Goal: Task Accomplishment & Management: Complete application form

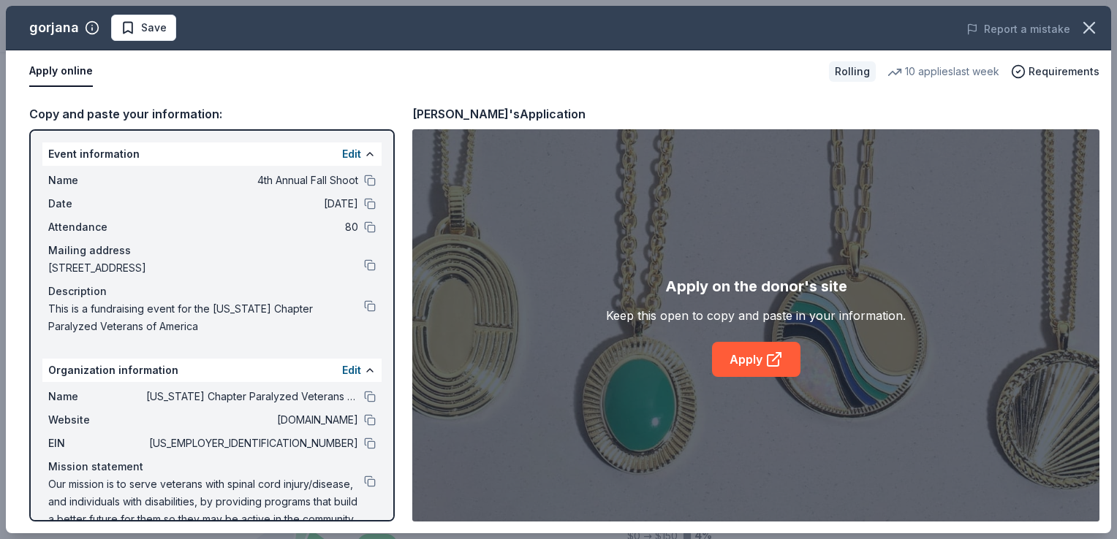
scroll to position [24, 0]
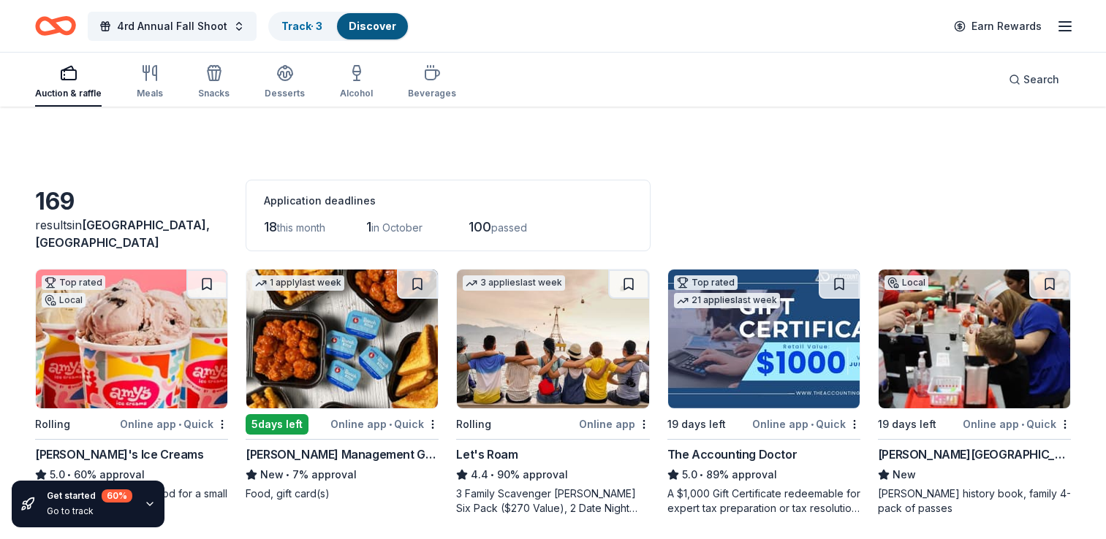
scroll to position [1728, 0]
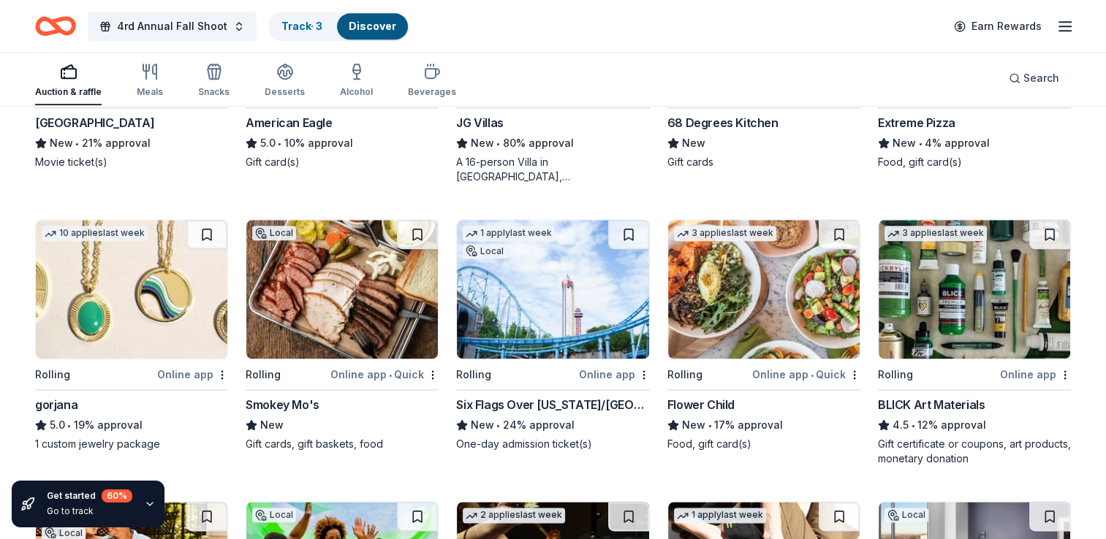
click at [548, 267] on img at bounding box center [552, 289] width 191 height 139
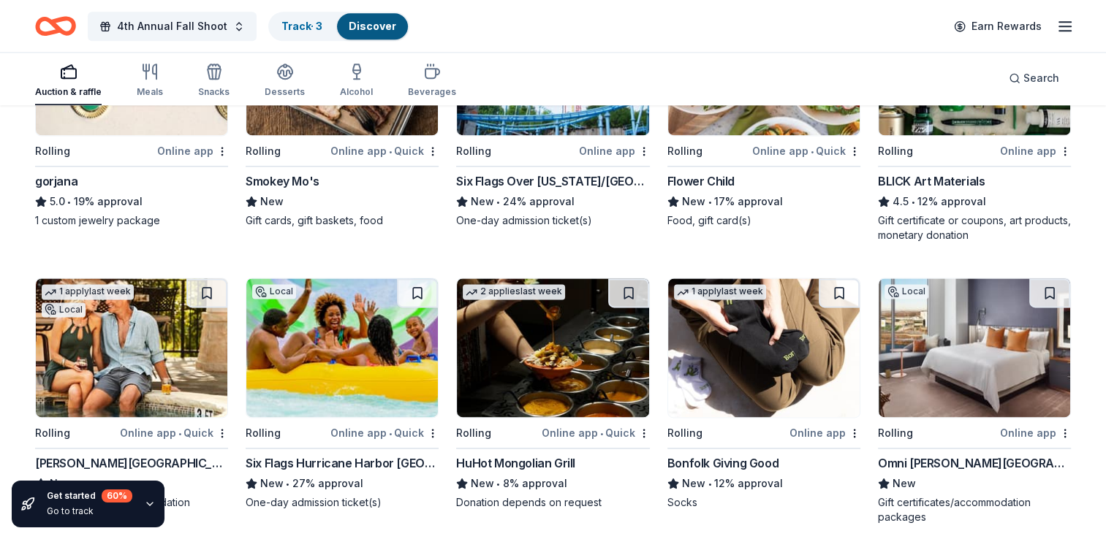
scroll to position [2051, 0]
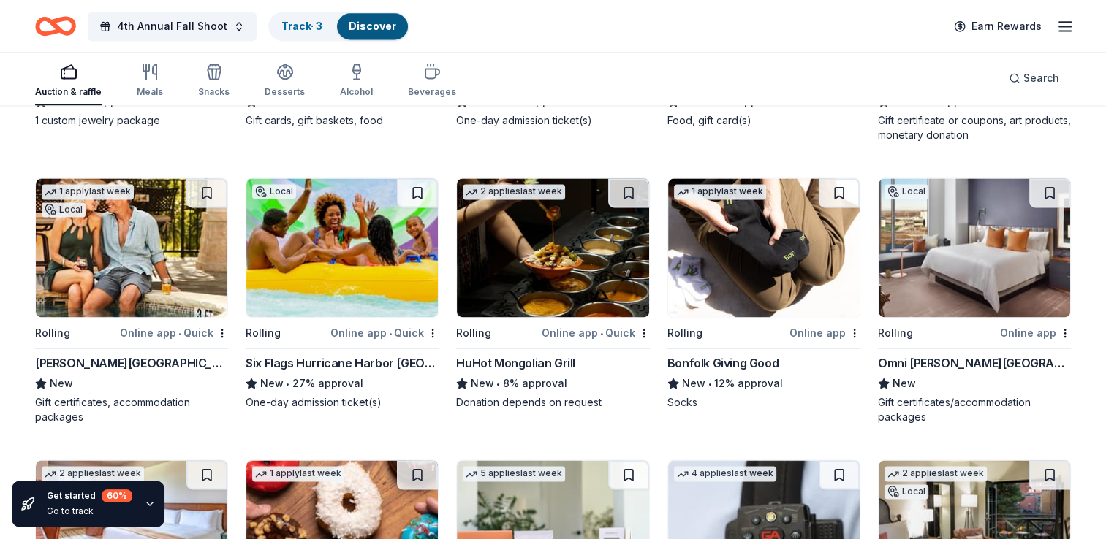
click at [118, 243] on img at bounding box center [131, 247] width 191 height 139
click at [927, 355] on div "Omni Barton Creek Resort & Spa" at bounding box center [974, 363] width 193 height 18
click at [558, 241] on img at bounding box center [552, 247] width 191 height 139
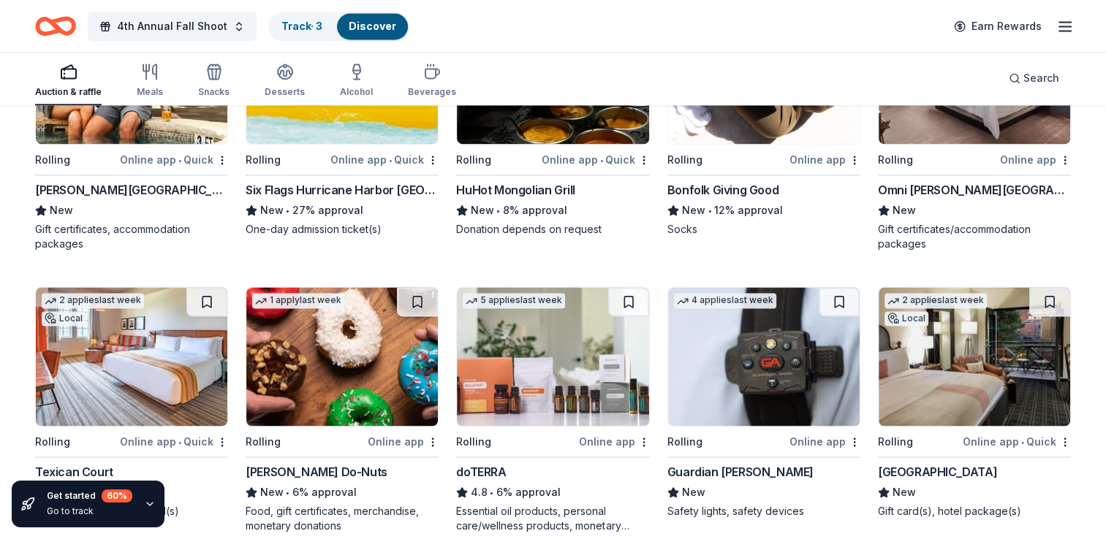
scroll to position [2270, 0]
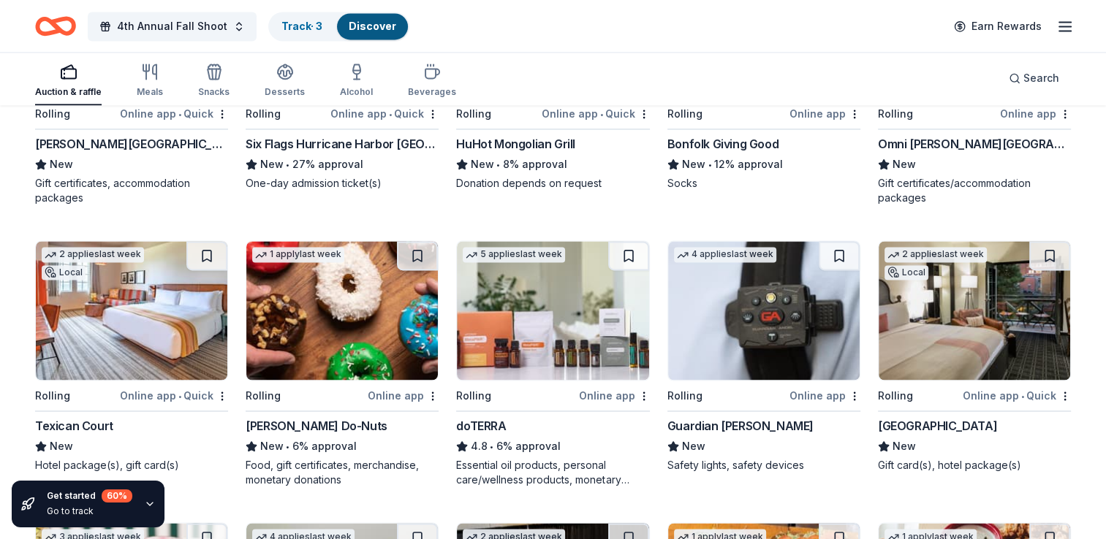
click at [123, 311] on img at bounding box center [131, 310] width 191 height 139
click at [332, 292] on img at bounding box center [341, 310] width 191 height 139
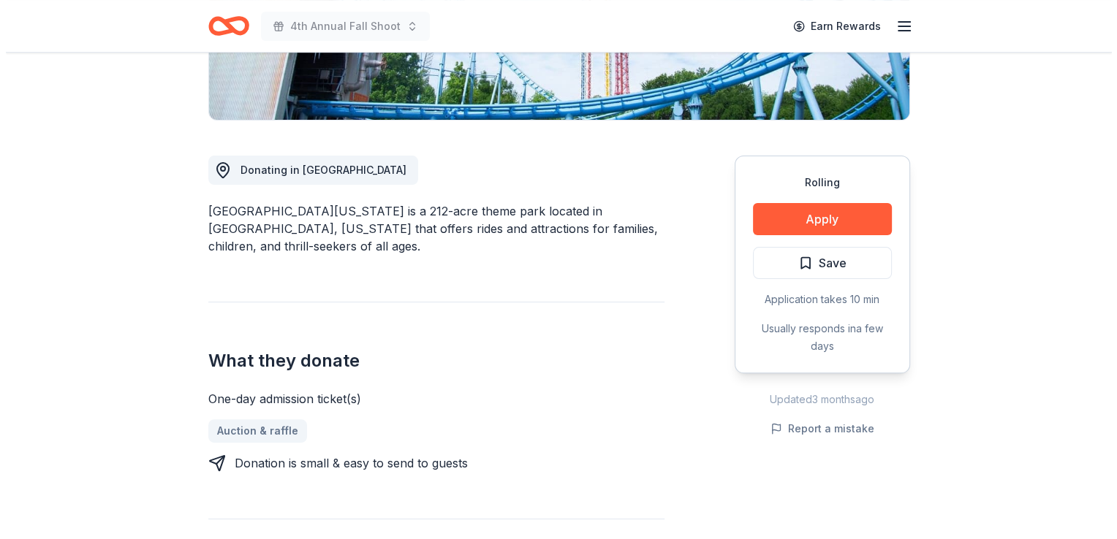
scroll to position [365, 0]
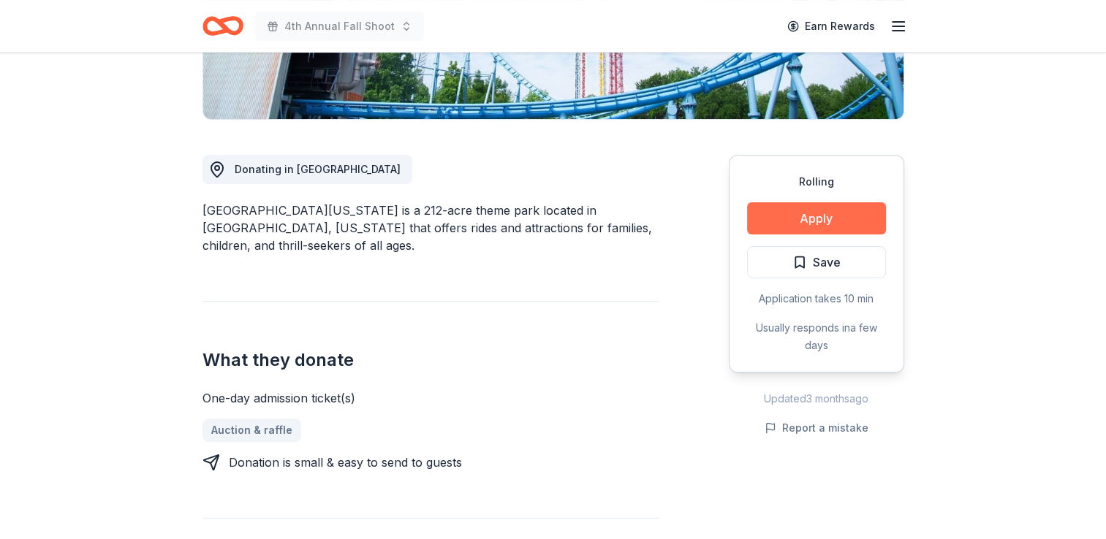
click at [810, 224] on button "Apply" at bounding box center [816, 218] width 139 height 32
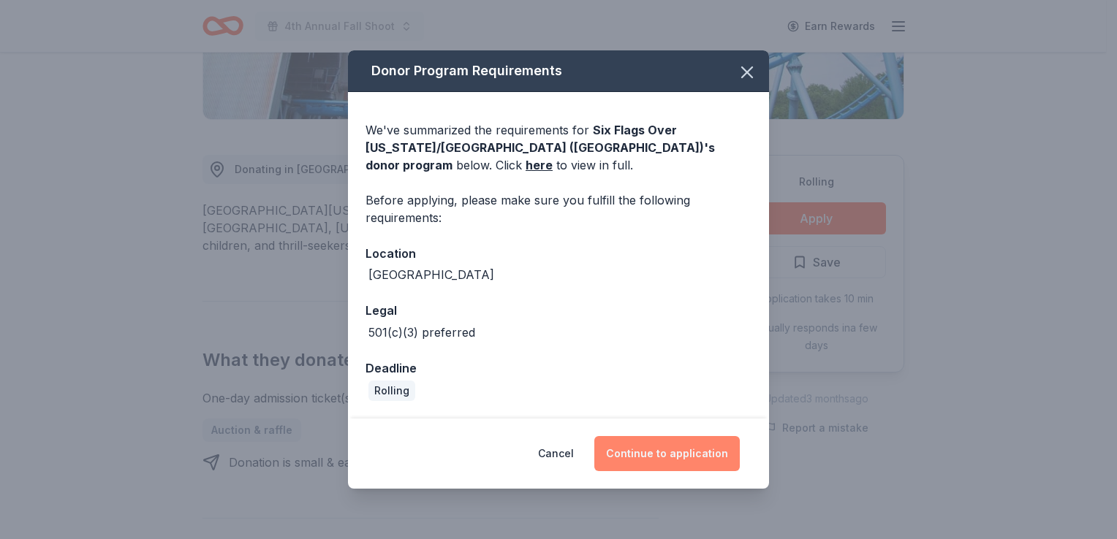
click at [656, 450] on button "Continue to application" at bounding box center [666, 453] width 145 height 35
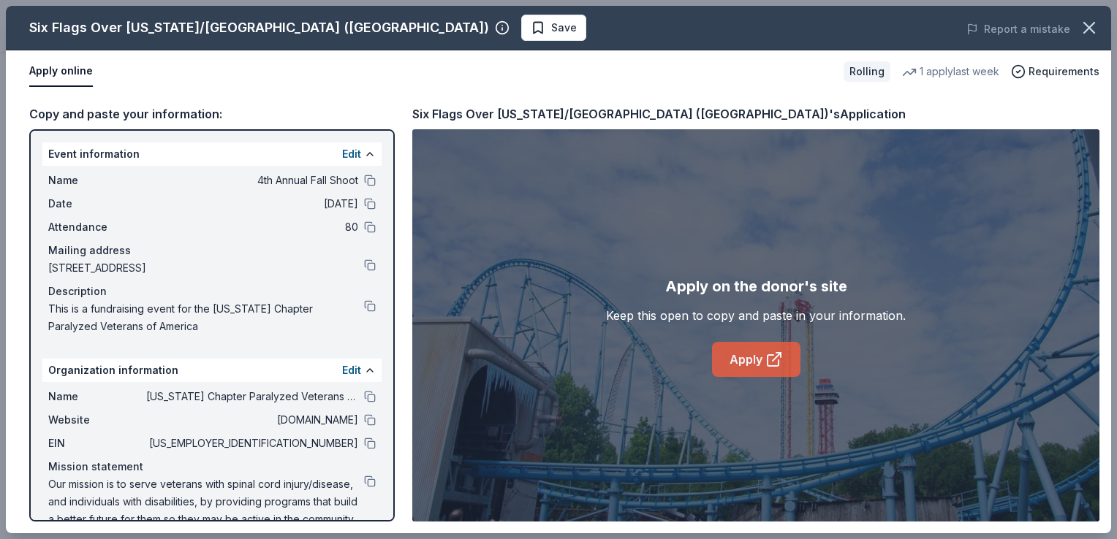
click at [735, 354] on link "Apply" at bounding box center [756, 359] width 88 height 35
click at [747, 362] on link "Apply" at bounding box center [756, 359] width 88 height 35
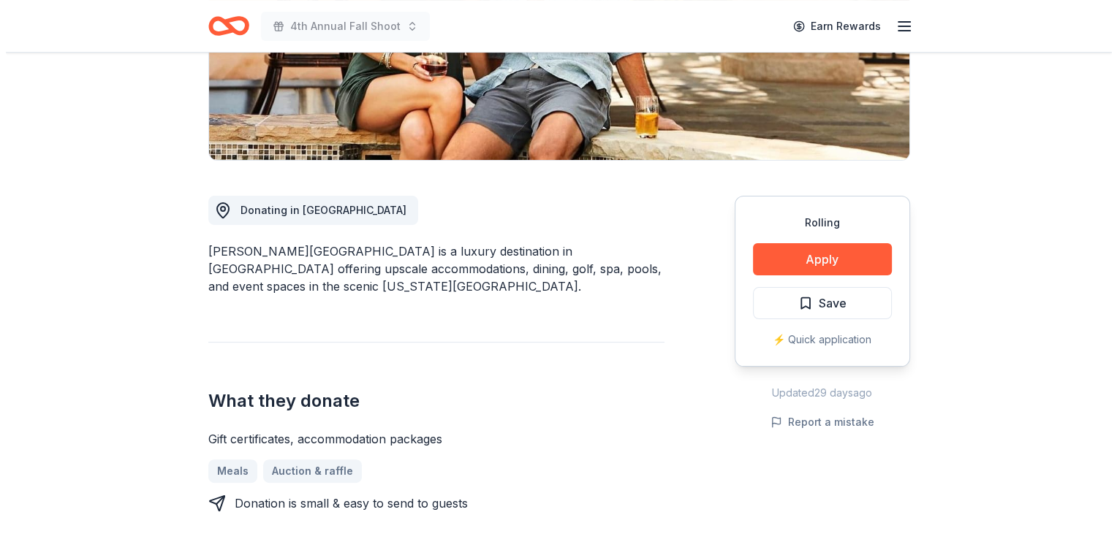
scroll to position [292, 0]
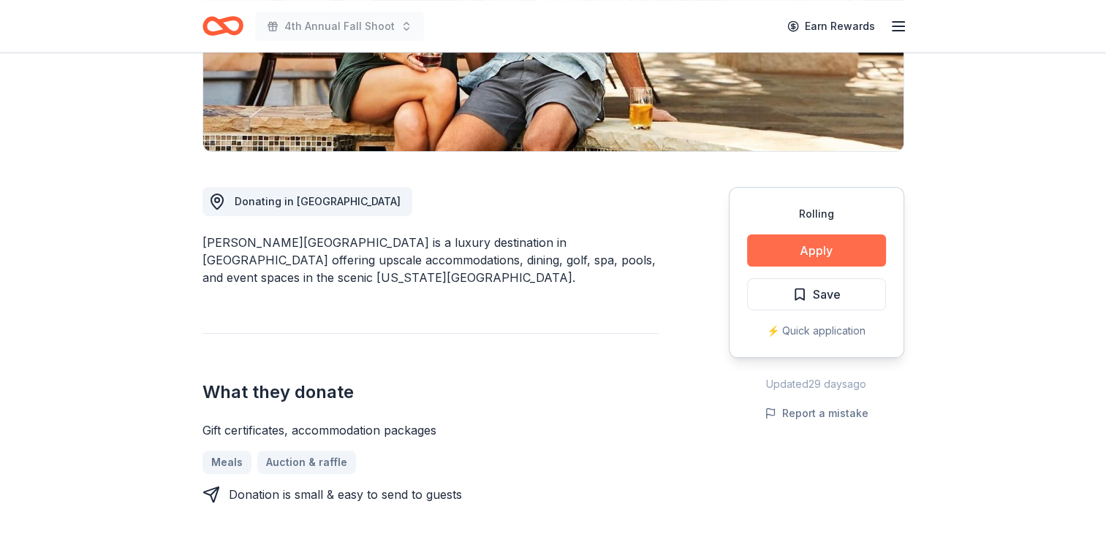
click at [817, 248] on button "Apply" at bounding box center [816, 251] width 139 height 32
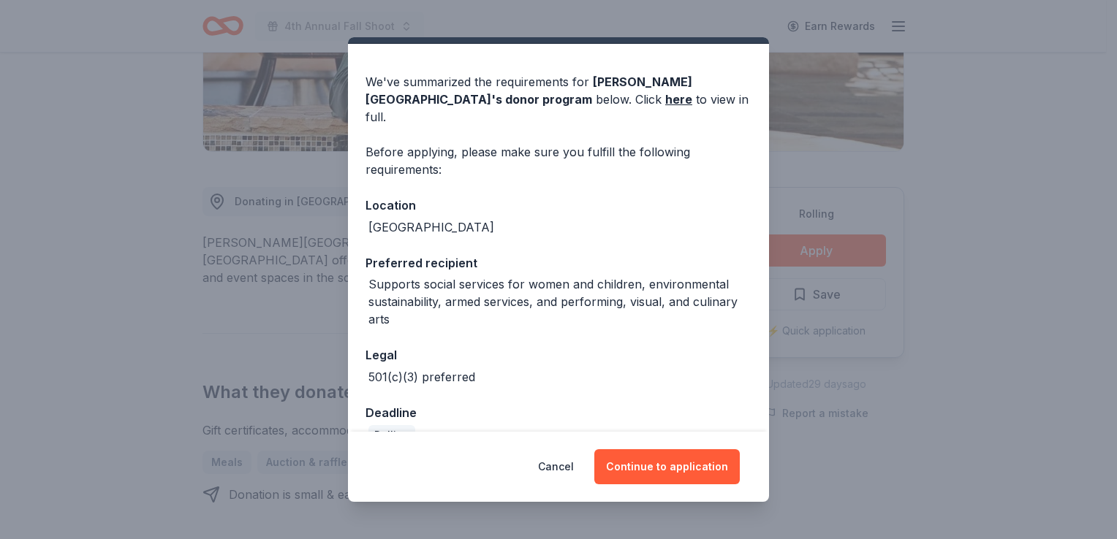
scroll to position [48, 0]
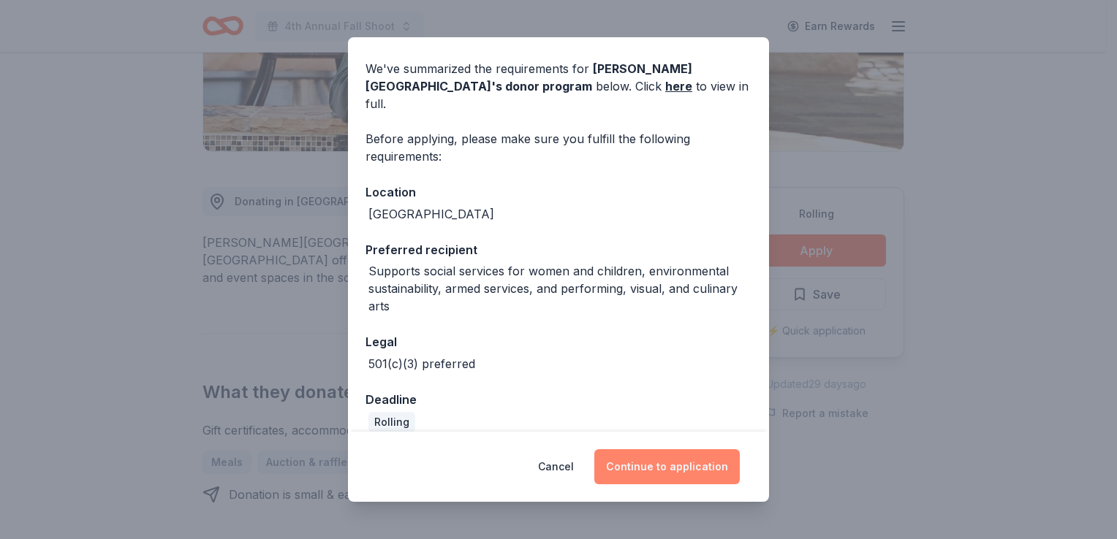
click at [669, 466] on button "Continue to application" at bounding box center [666, 466] width 145 height 35
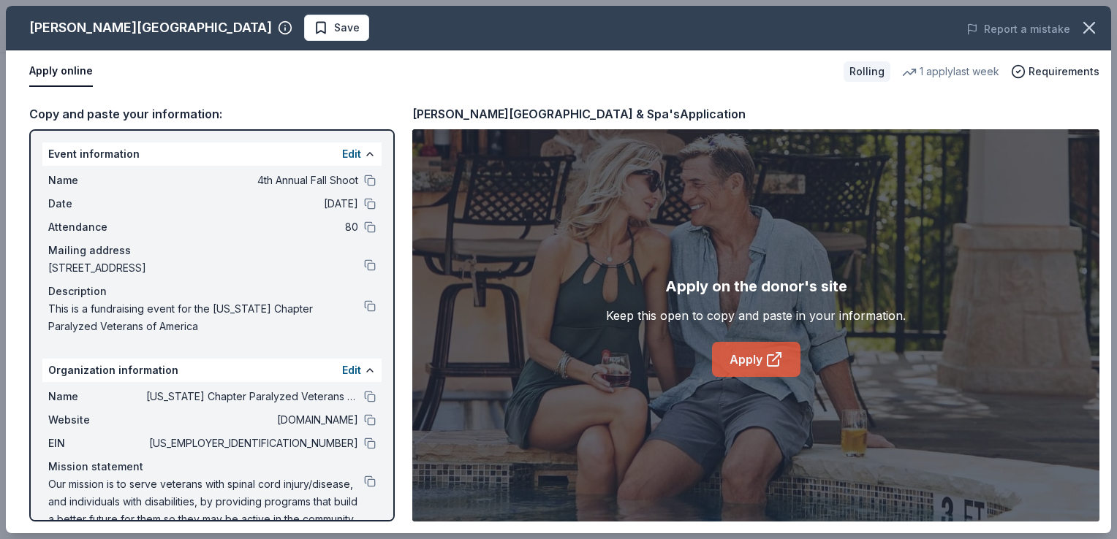
click at [753, 355] on link "Apply" at bounding box center [756, 359] width 88 height 35
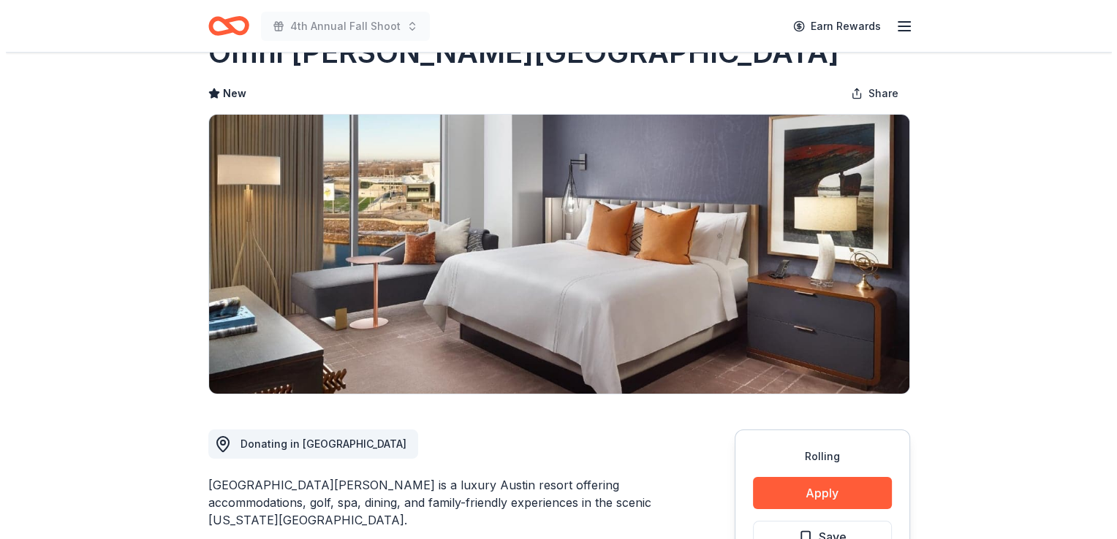
scroll to position [73, 0]
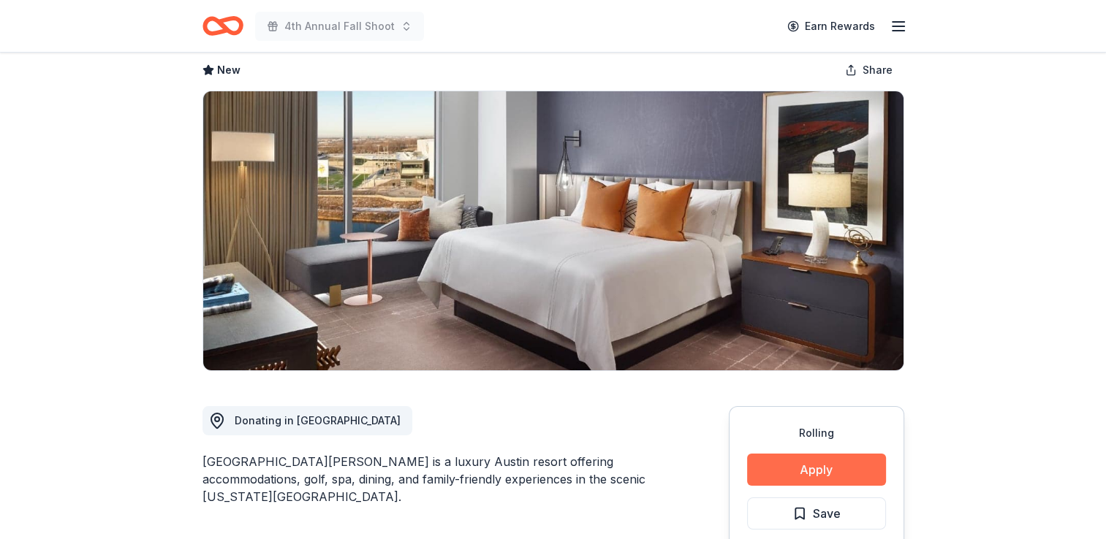
click at [817, 469] on button "Apply" at bounding box center [816, 470] width 139 height 32
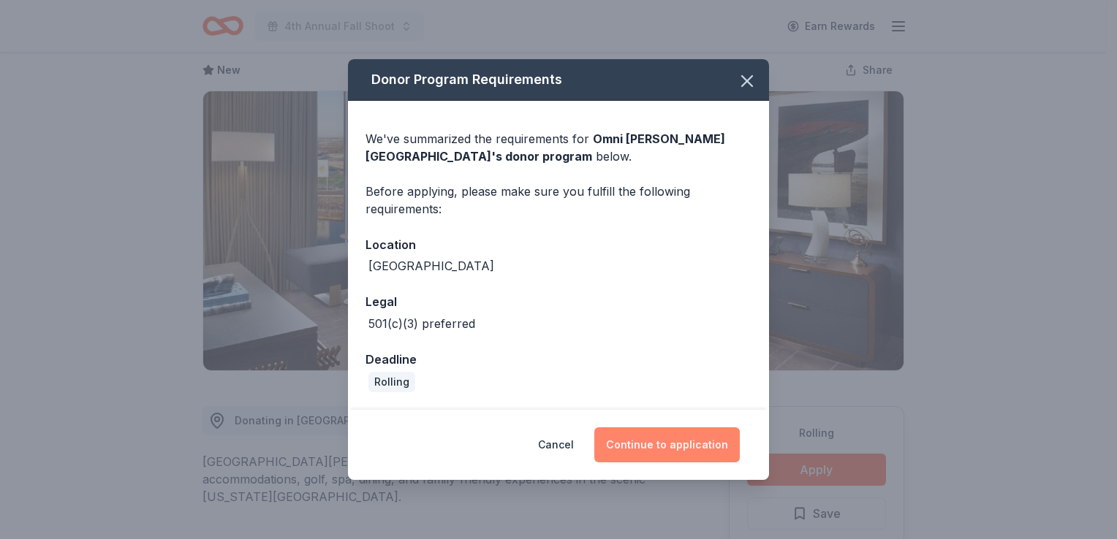
click at [661, 443] on button "Continue to application" at bounding box center [666, 444] width 145 height 35
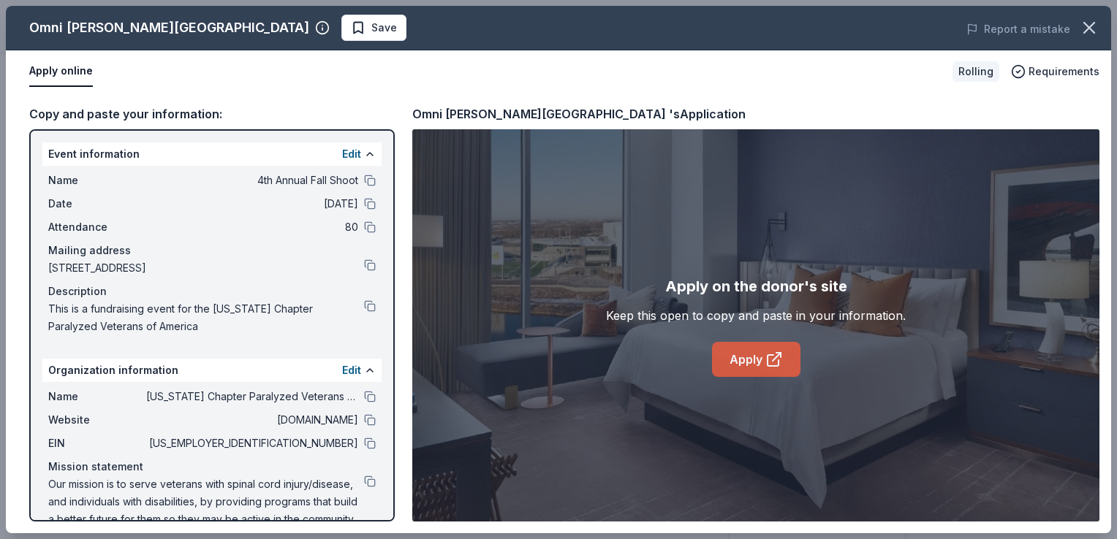
click at [743, 358] on link "Apply" at bounding box center [756, 359] width 88 height 35
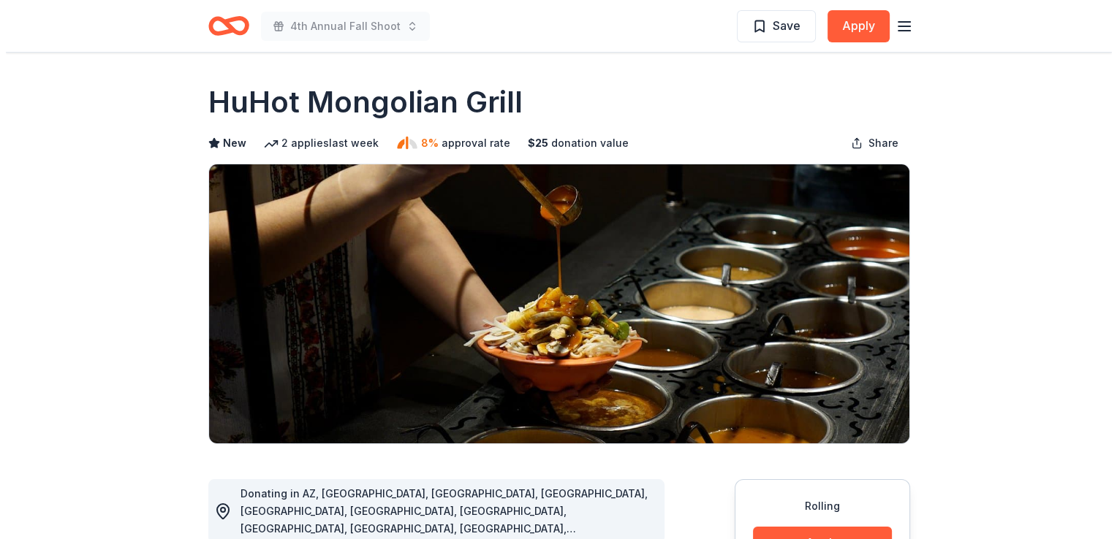
scroll to position [73, 0]
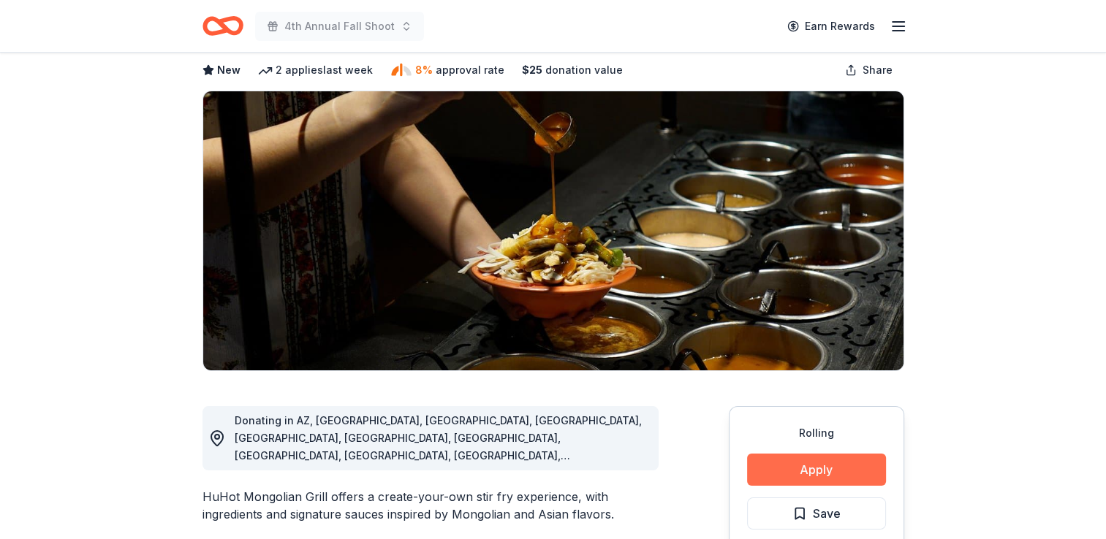
click at [816, 465] on button "Apply" at bounding box center [816, 470] width 139 height 32
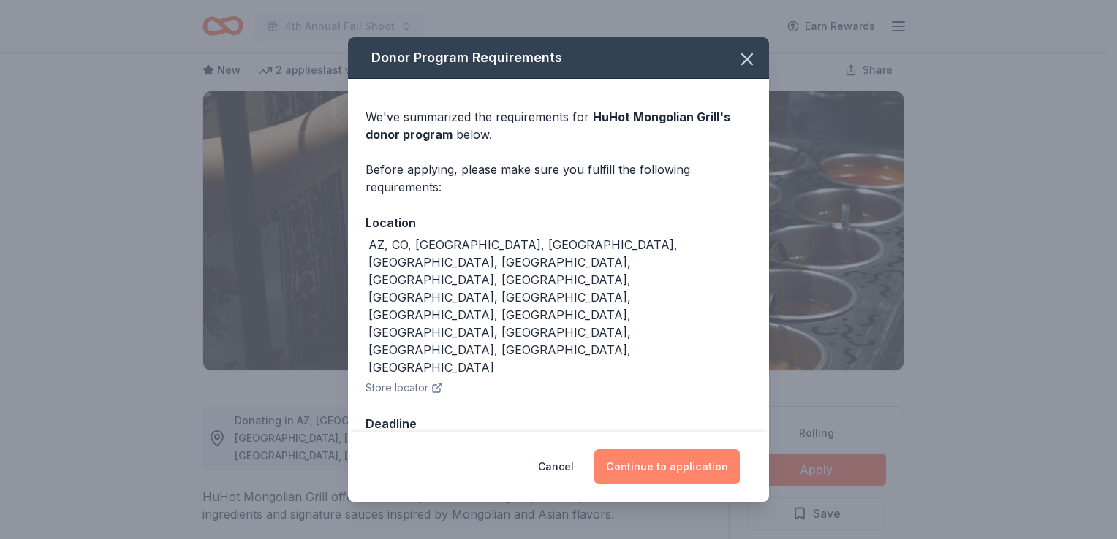
click at [663, 449] on button "Continue to application" at bounding box center [666, 466] width 145 height 35
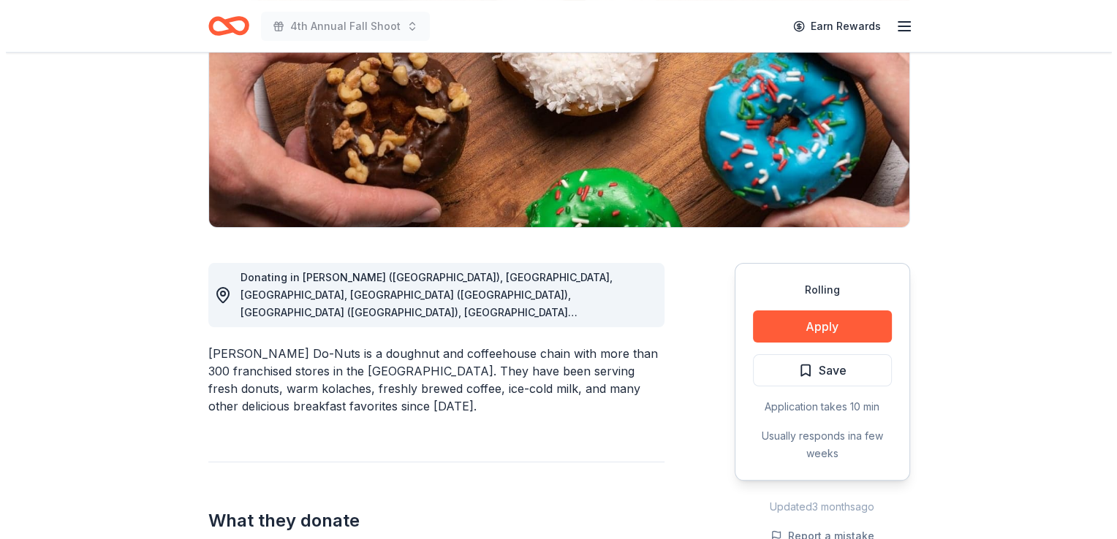
scroll to position [219, 0]
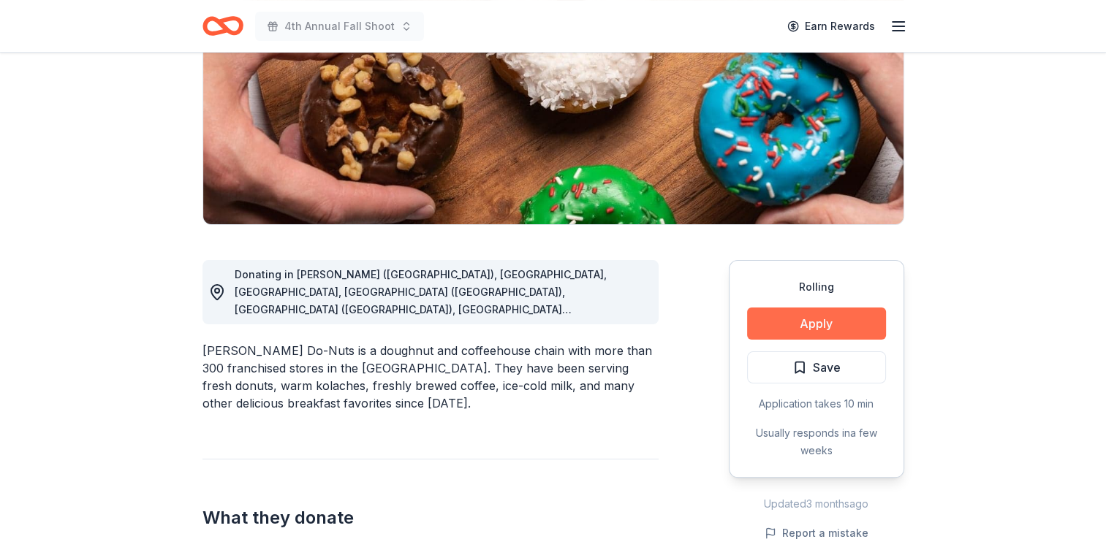
click at [815, 316] on button "Apply" at bounding box center [816, 324] width 139 height 32
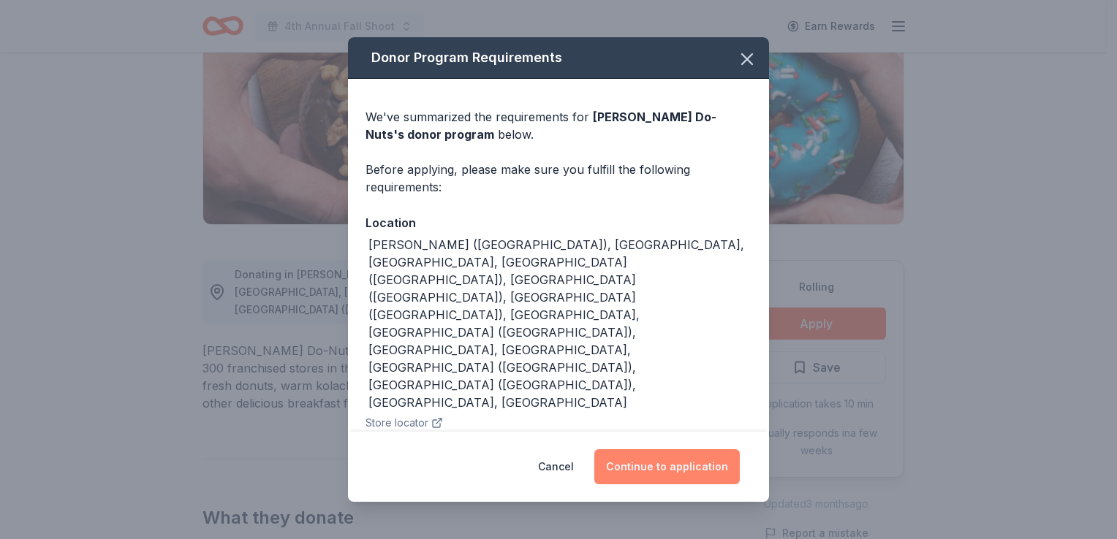
click at [672, 463] on button "Continue to application" at bounding box center [666, 466] width 145 height 35
